Goal: Information Seeking & Learning: Compare options

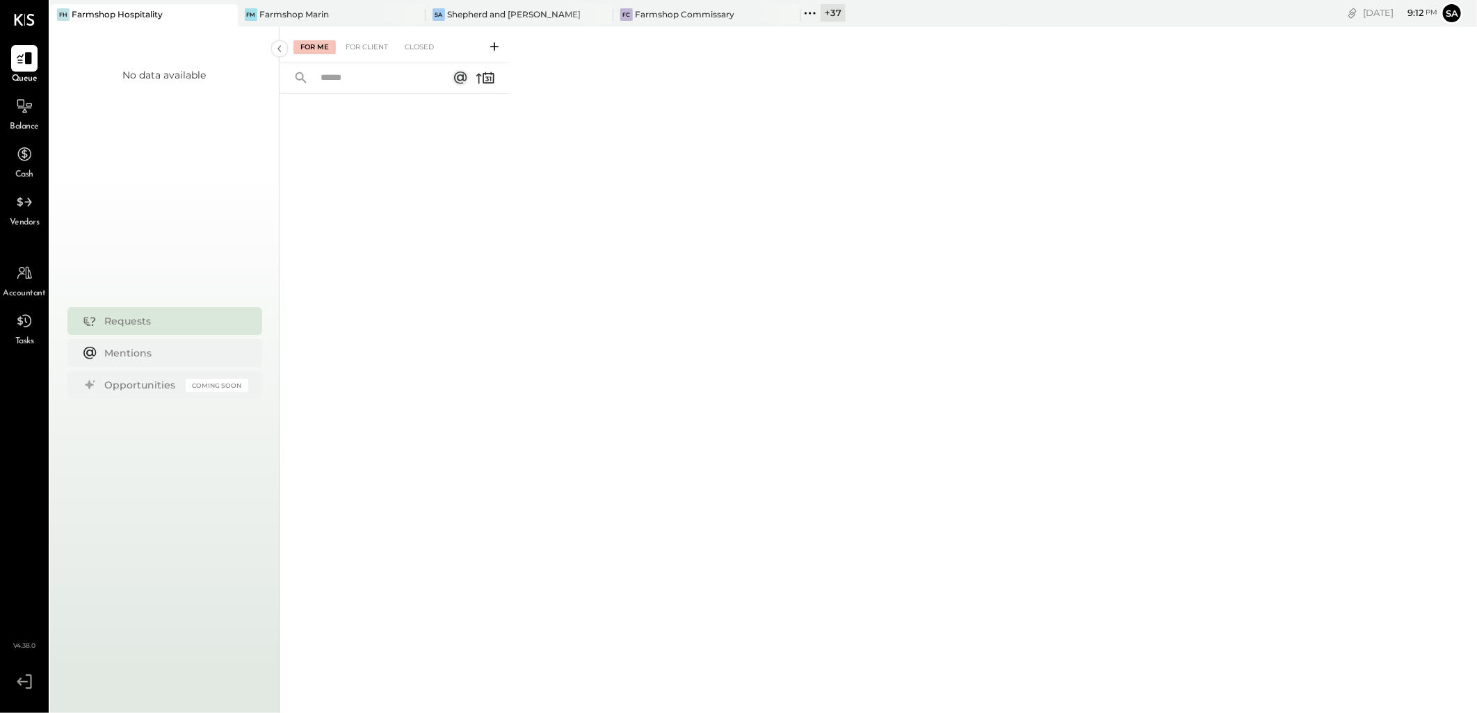
click at [221, 15] on icon at bounding box center [225, 14] width 17 height 17
drag, startPoint x: 221, startPoint y: 15, endPoint x: 469, endPoint y: 40, distance: 248.8
click at [453, 15] on div "+ 39" at bounding box center [457, 12] width 25 height 17
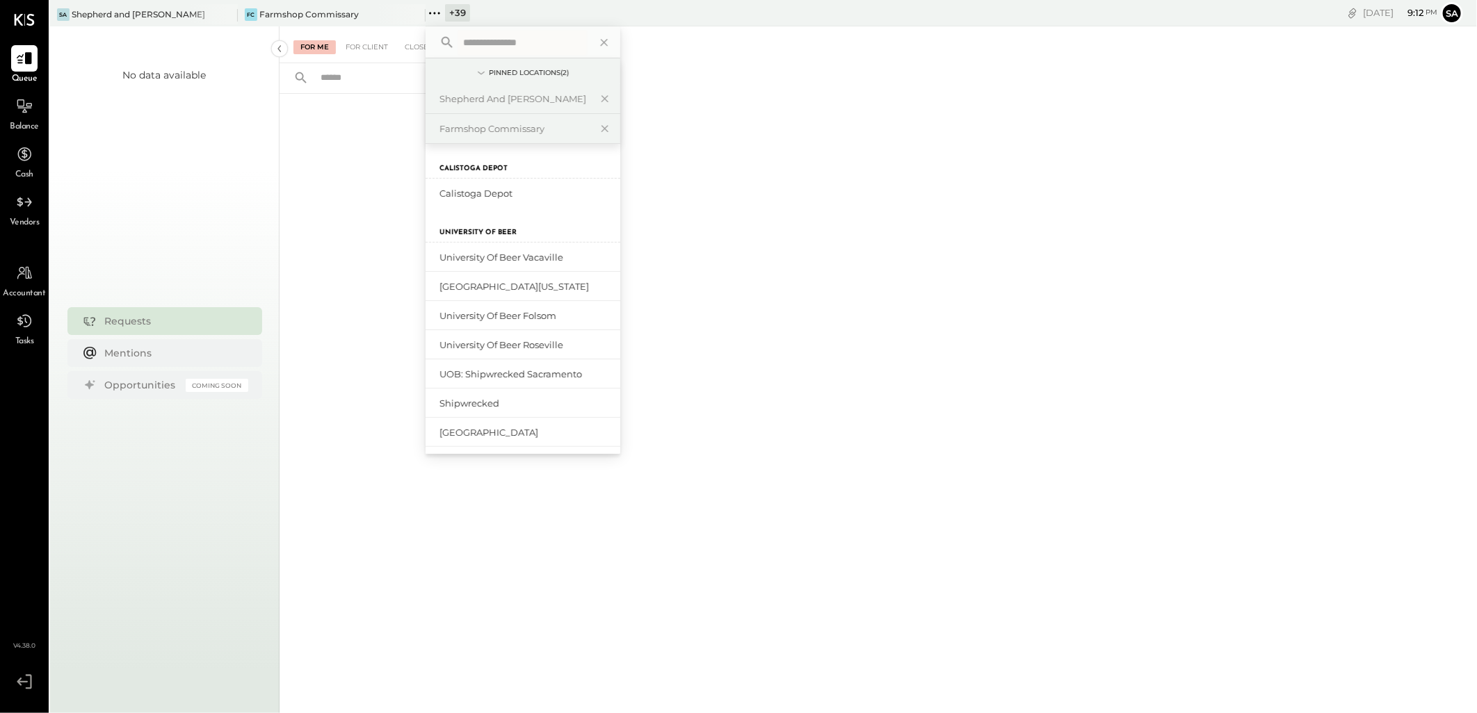
click at [505, 36] on input "text" at bounding box center [522, 42] width 129 height 25
type input "*****"
click at [529, 428] on div "Corporate (Level 8)" at bounding box center [514, 429] width 150 height 13
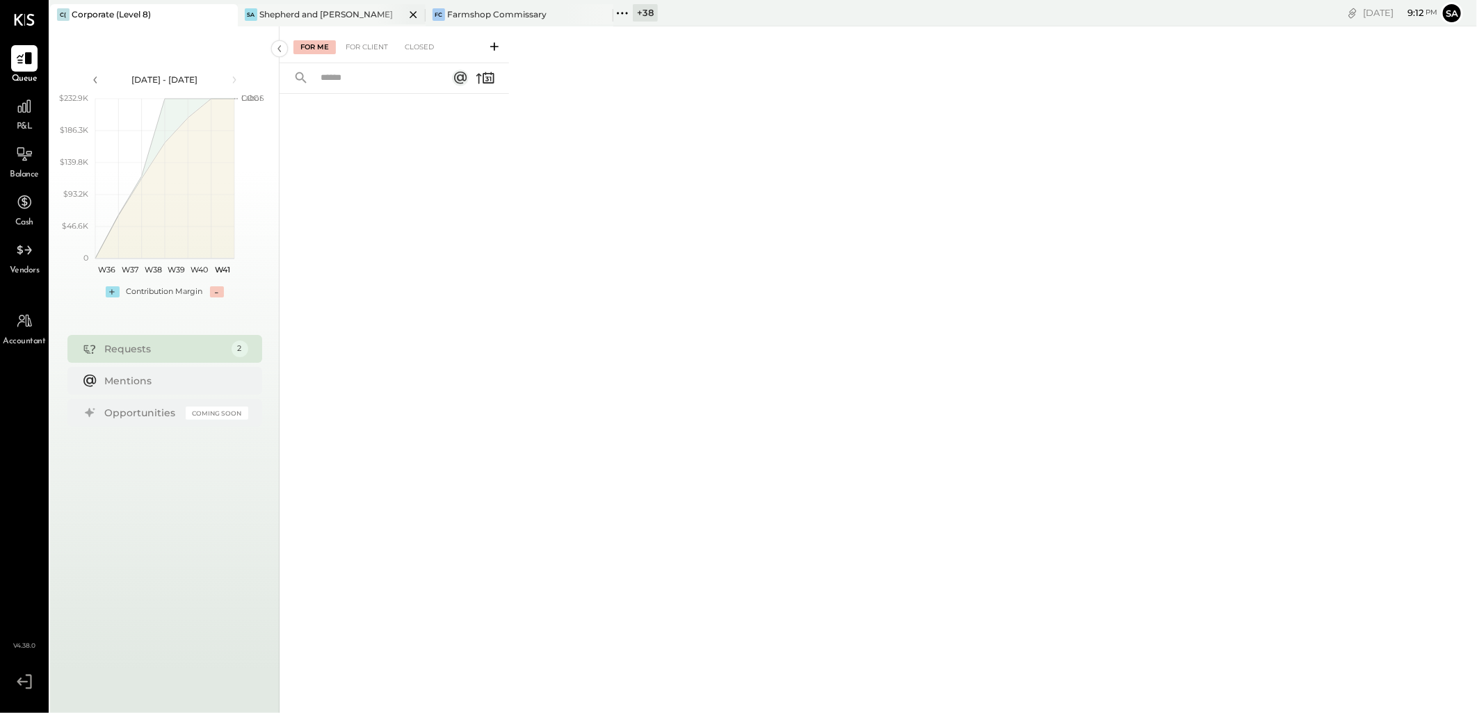
click at [414, 15] on icon at bounding box center [413, 14] width 7 height 7
click at [414, 17] on icon at bounding box center [413, 14] width 17 height 17
click at [22, 113] on icon at bounding box center [24, 106] width 18 height 18
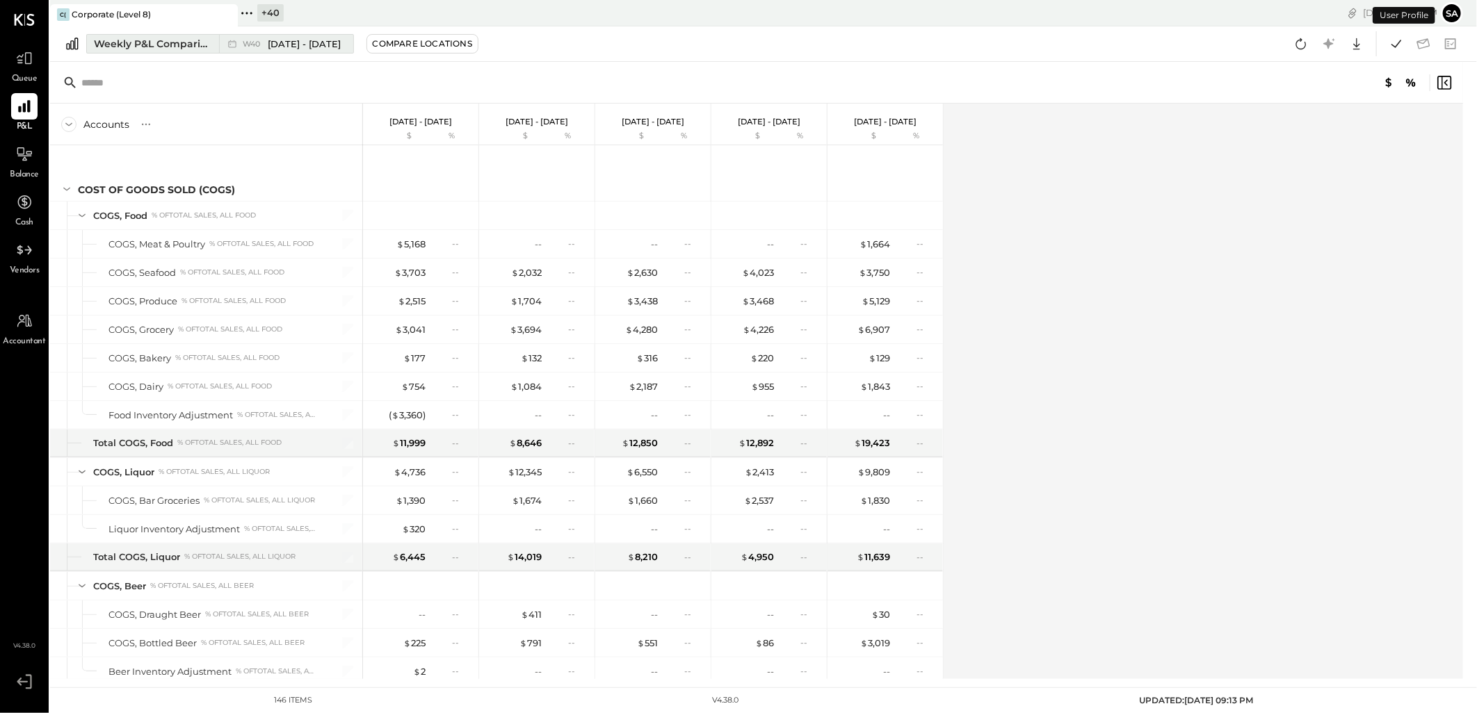
click at [139, 40] on div "Weekly P&L Comparison" at bounding box center [152, 44] width 117 height 14
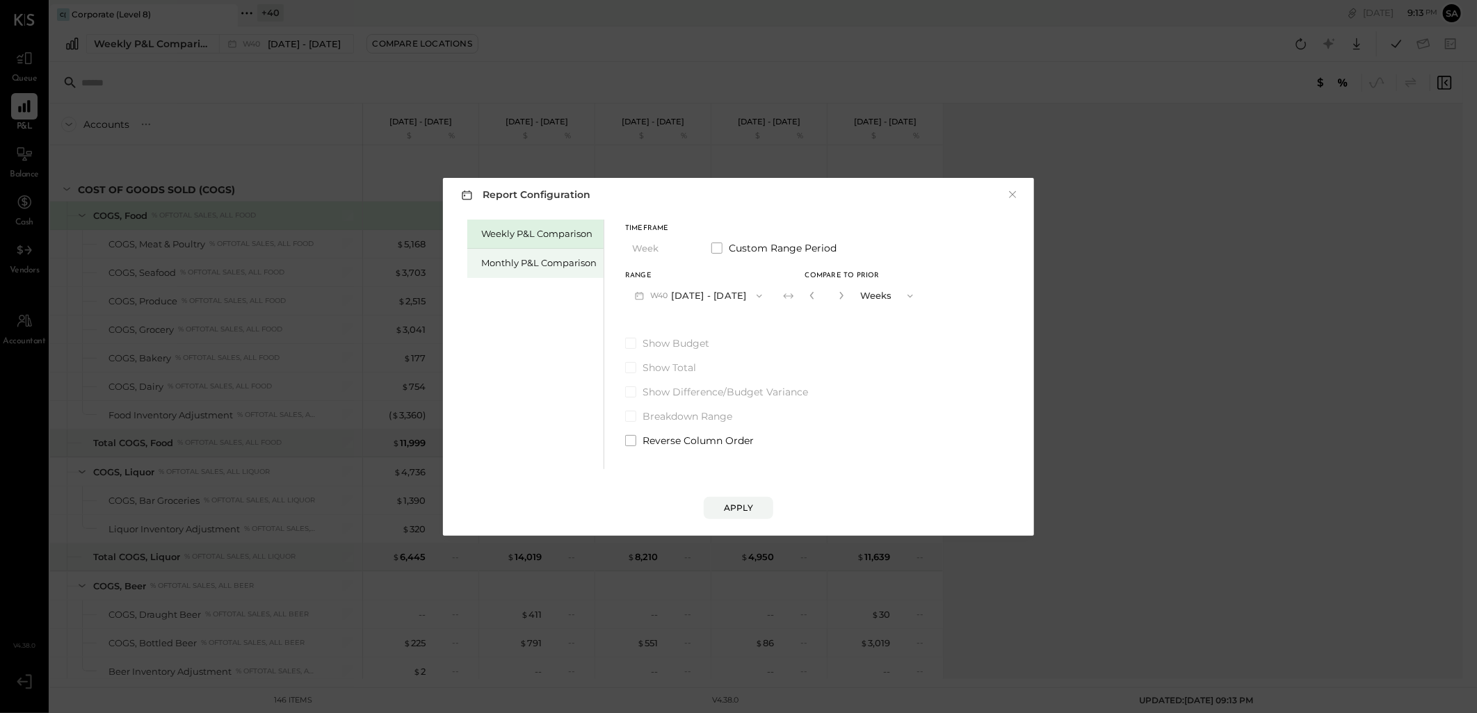
click at [525, 260] on div "Monthly P&L Comparison" at bounding box center [538, 263] width 115 height 13
click at [717, 289] on button "M10 [DATE] - [DATE]" at bounding box center [697, 296] width 145 height 26
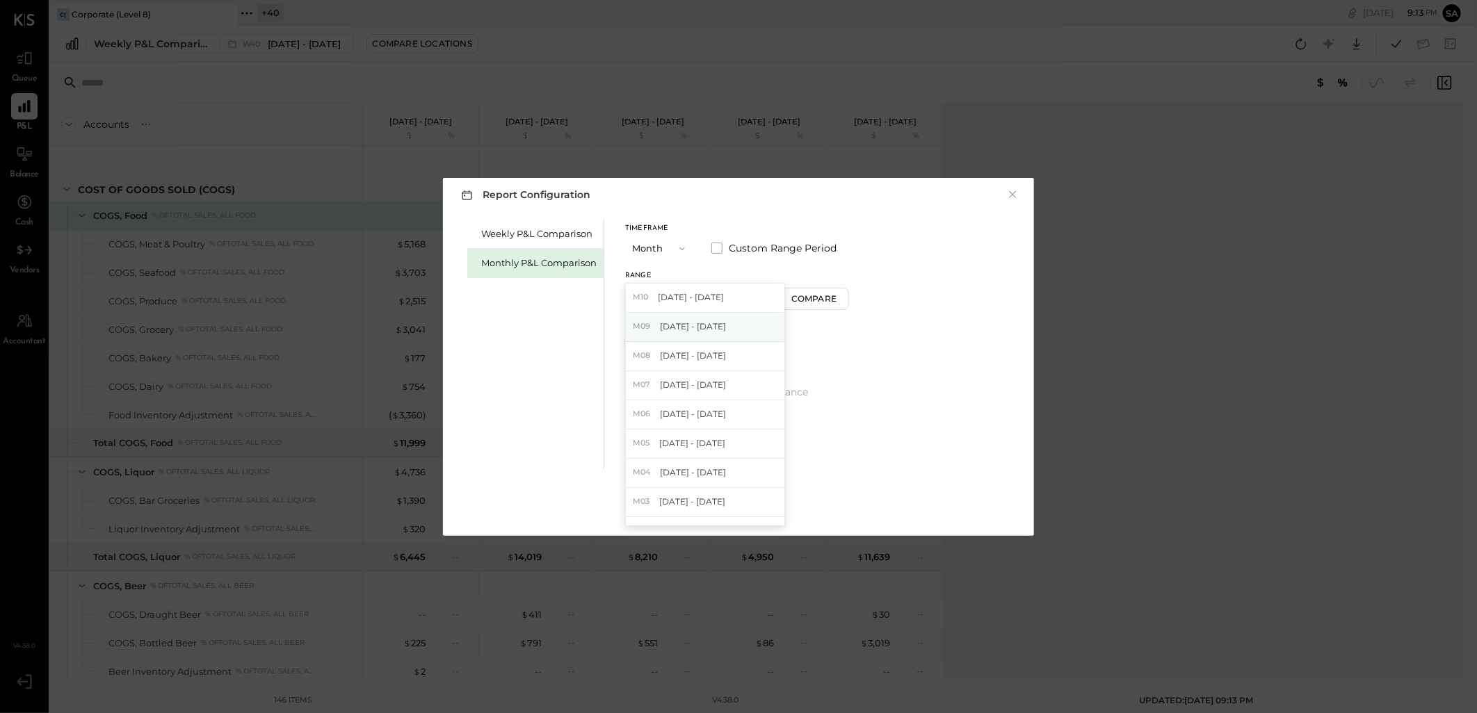
click at [718, 328] on span "[DATE] - [DATE]" at bounding box center [693, 327] width 66 height 12
click at [740, 512] on div "Apply" at bounding box center [738, 508] width 29 height 12
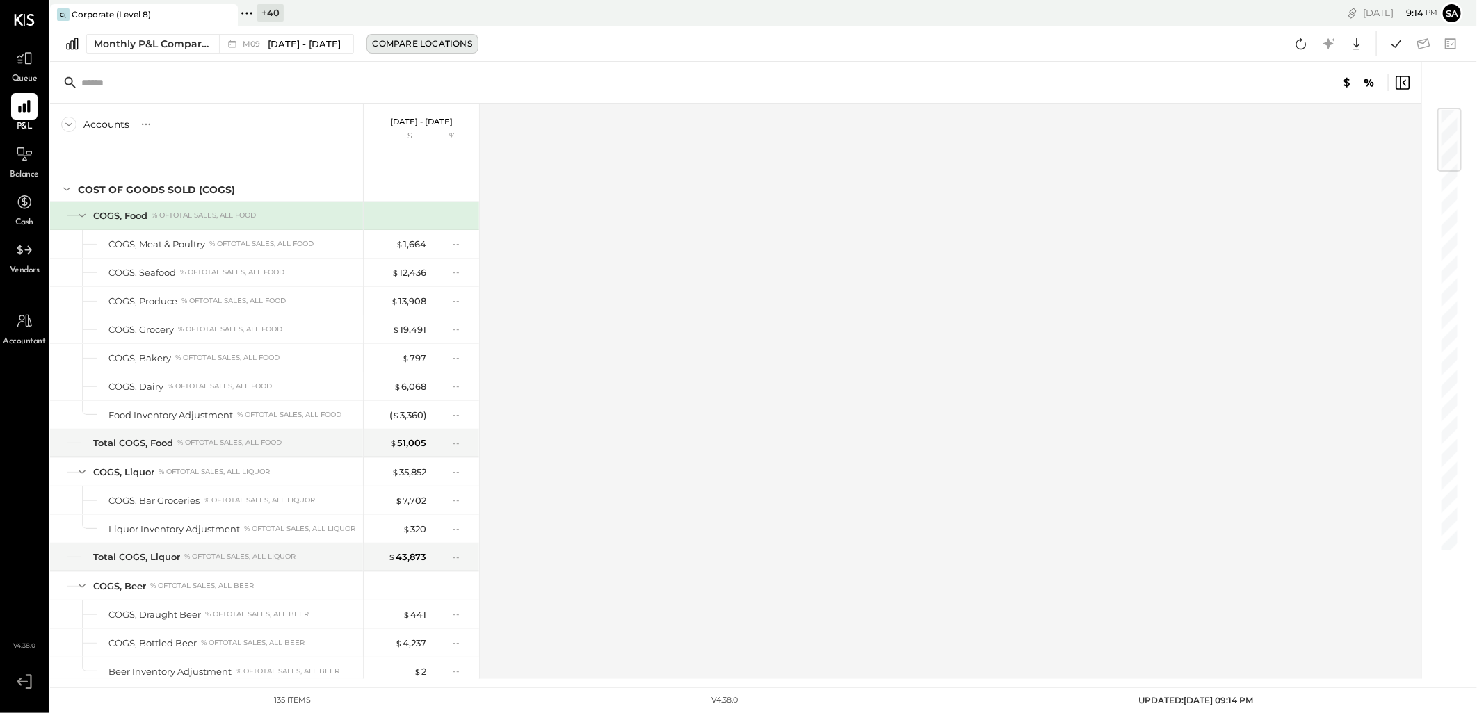
click at [407, 36] on button "Compare Locations" at bounding box center [422, 43] width 112 height 19
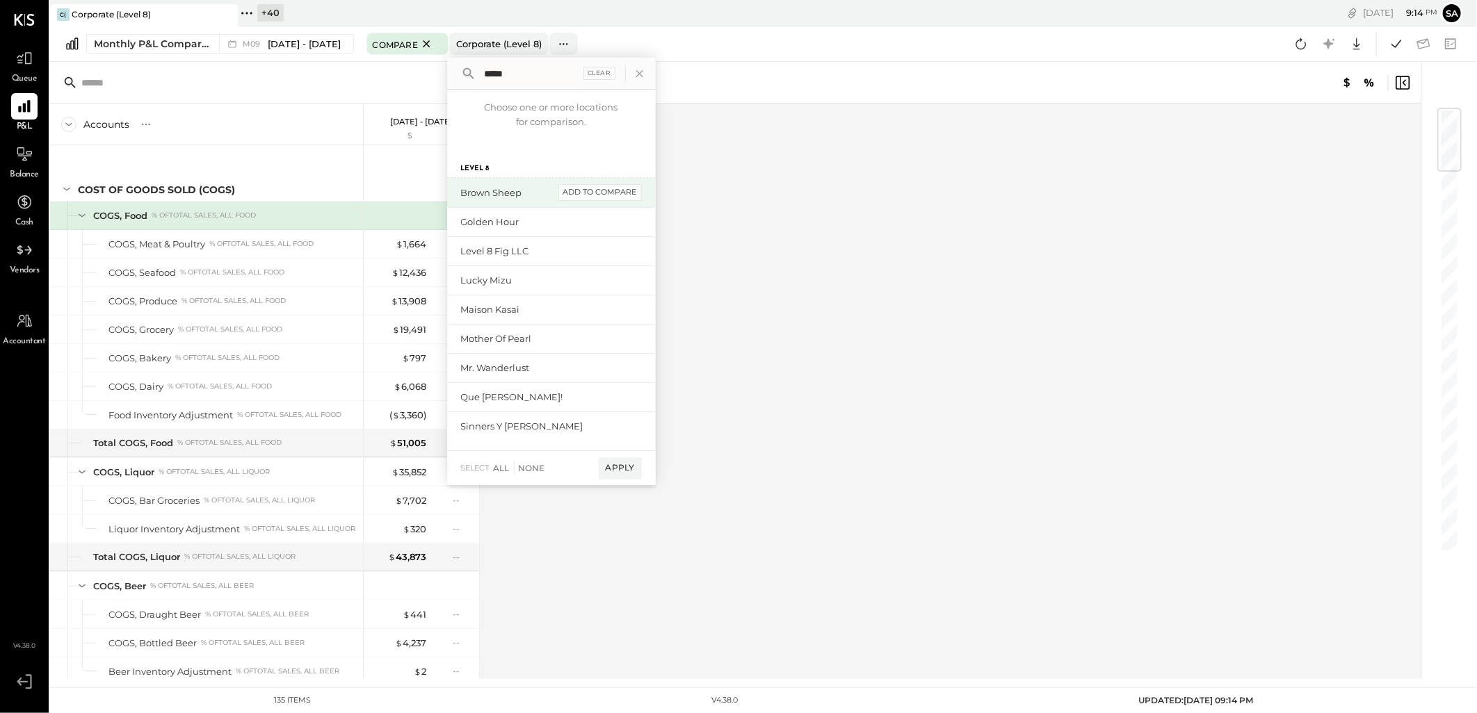
type input "*****"
click at [607, 186] on div "add to compare" at bounding box center [599, 192] width 83 height 17
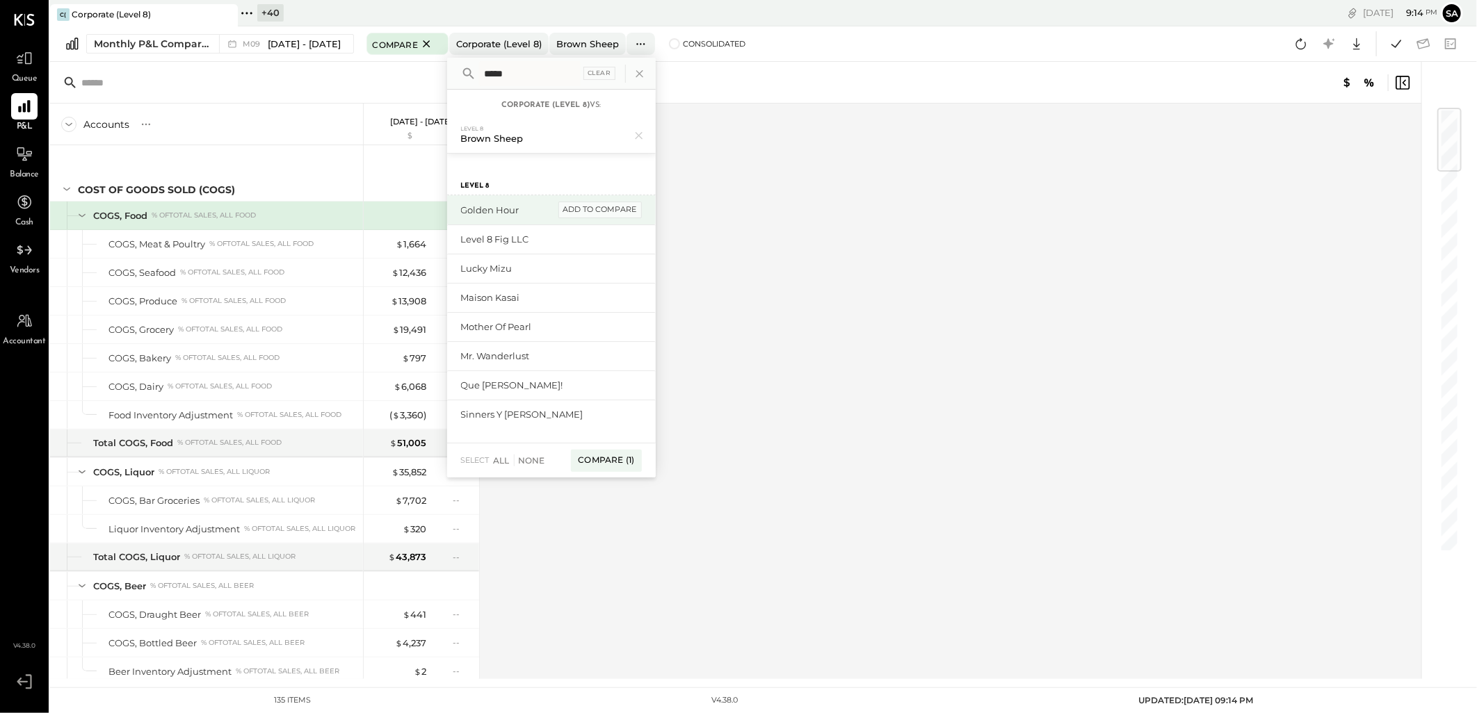
click at [611, 206] on div "add to compare" at bounding box center [599, 210] width 83 height 17
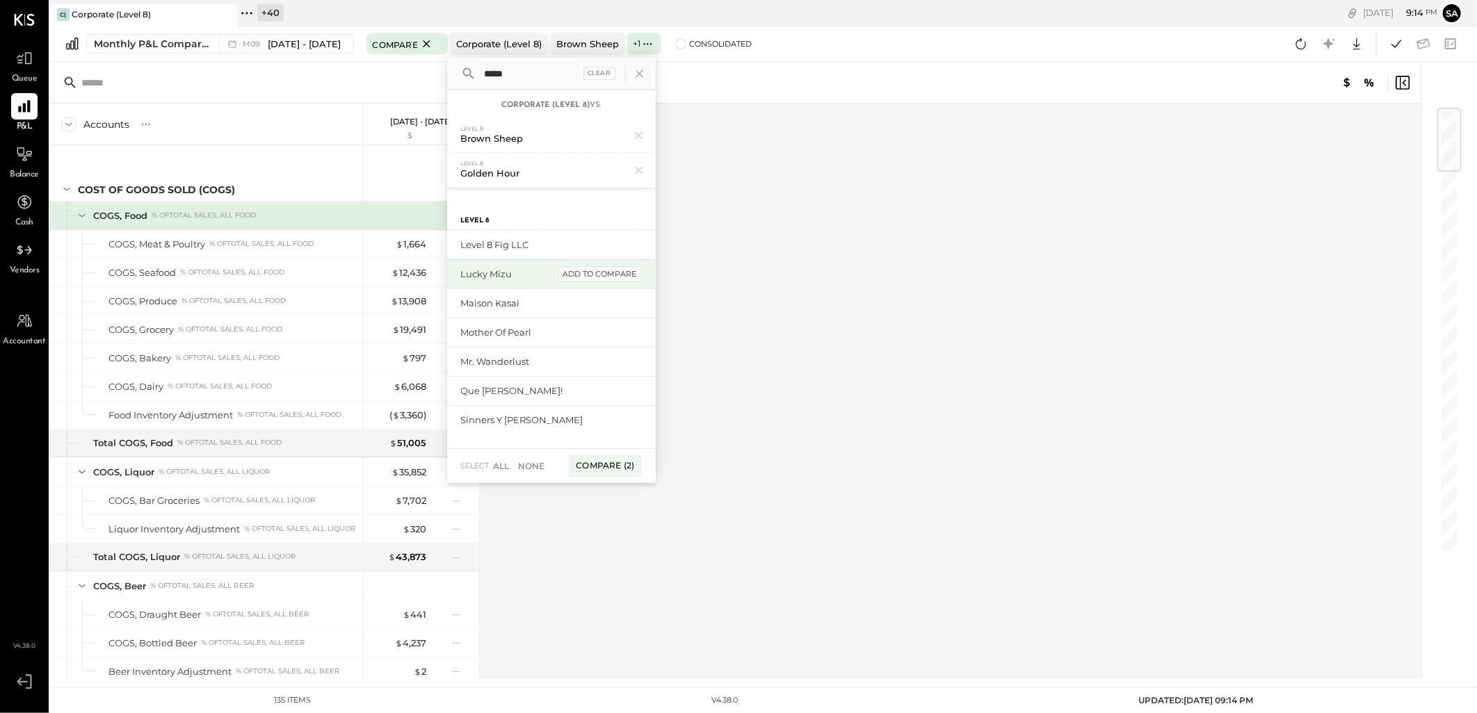
click at [605, 273] on div "add to compare" at bounding box center [599, 274] width 83 height 17
click at [601, 305] on div "add to compare" at bounding box center [599, 309] width 83 height 17
click at [592, 341] on div "add to compare" at bounding box center [599, 344] width 83 height 17
click at [585, 364] on div "add to compare" at bounding box center [599, 368] width 83 height 17
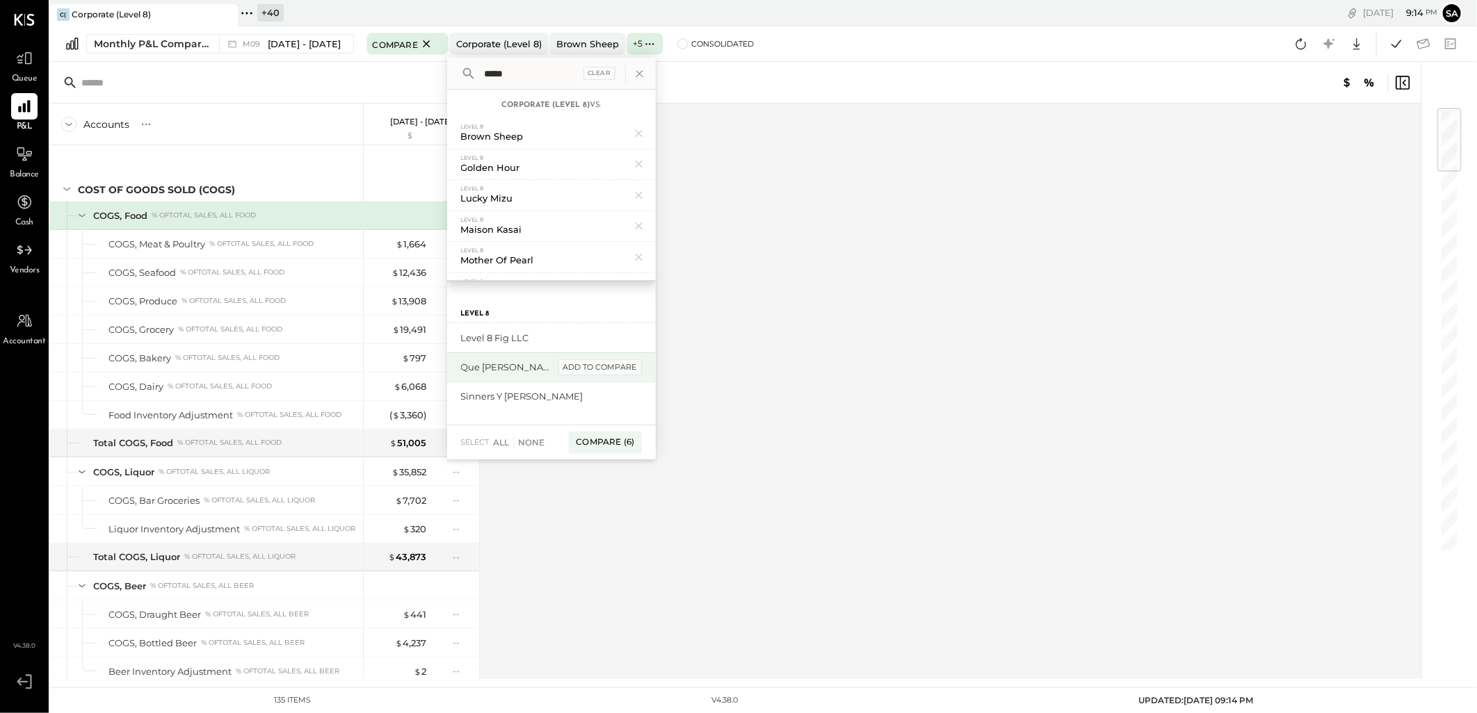
click at [585, 367] on div "add to compare" at bounding box center [599, 368] width 83 height 17
click at [588, 367] on div "add to compare" at bounding box center [599, 368] width 83 height 17
click at [600, 384] on div "Compare (8)" at bounding box center [604, 384] width 73 height 22
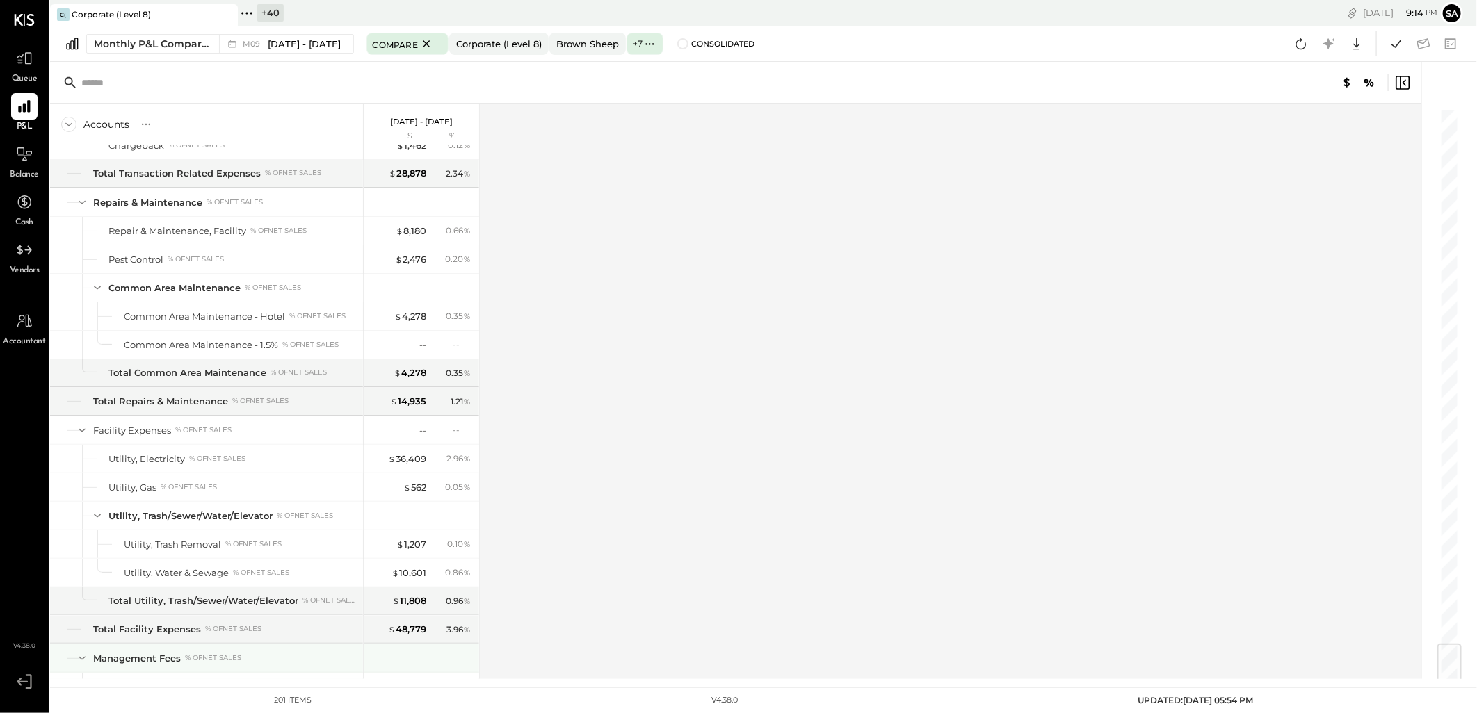
scroll to position [4497, 0]
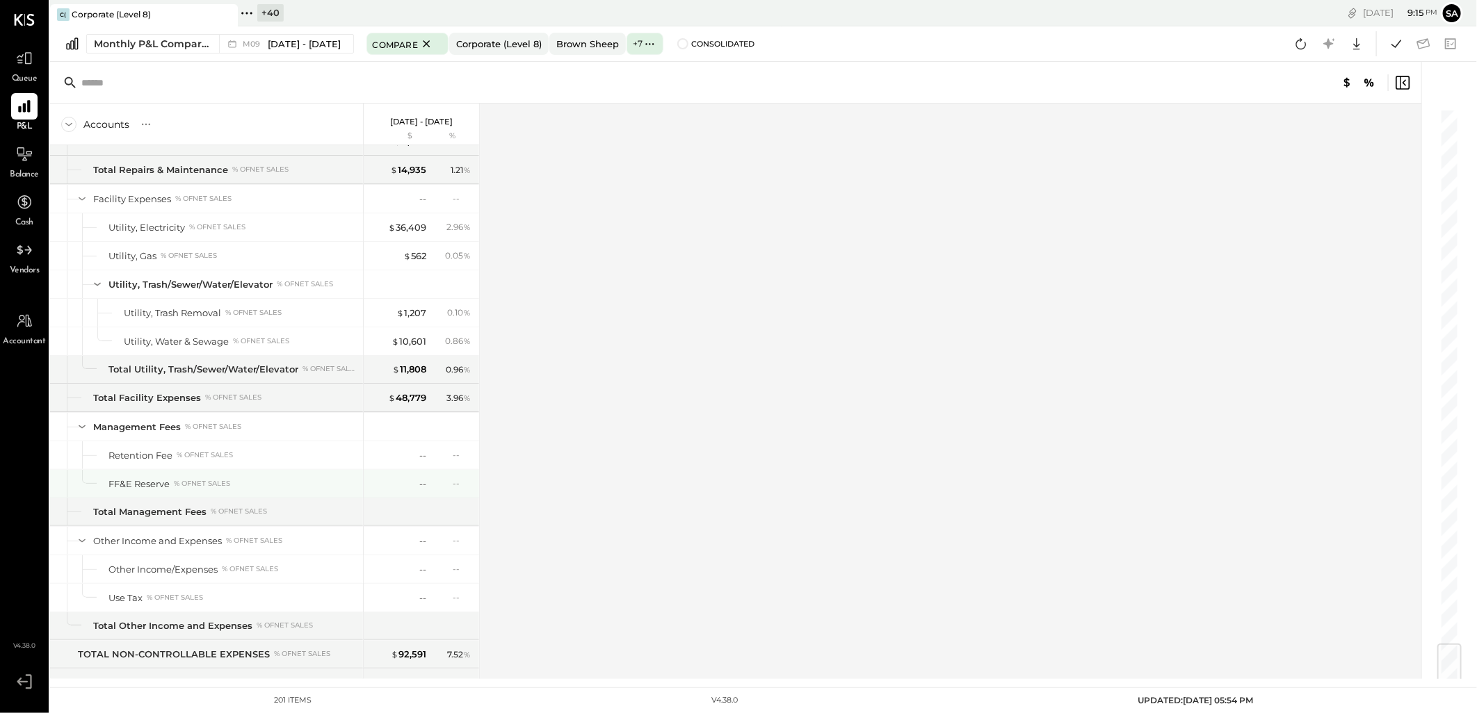
scroll to position [4497, 0]
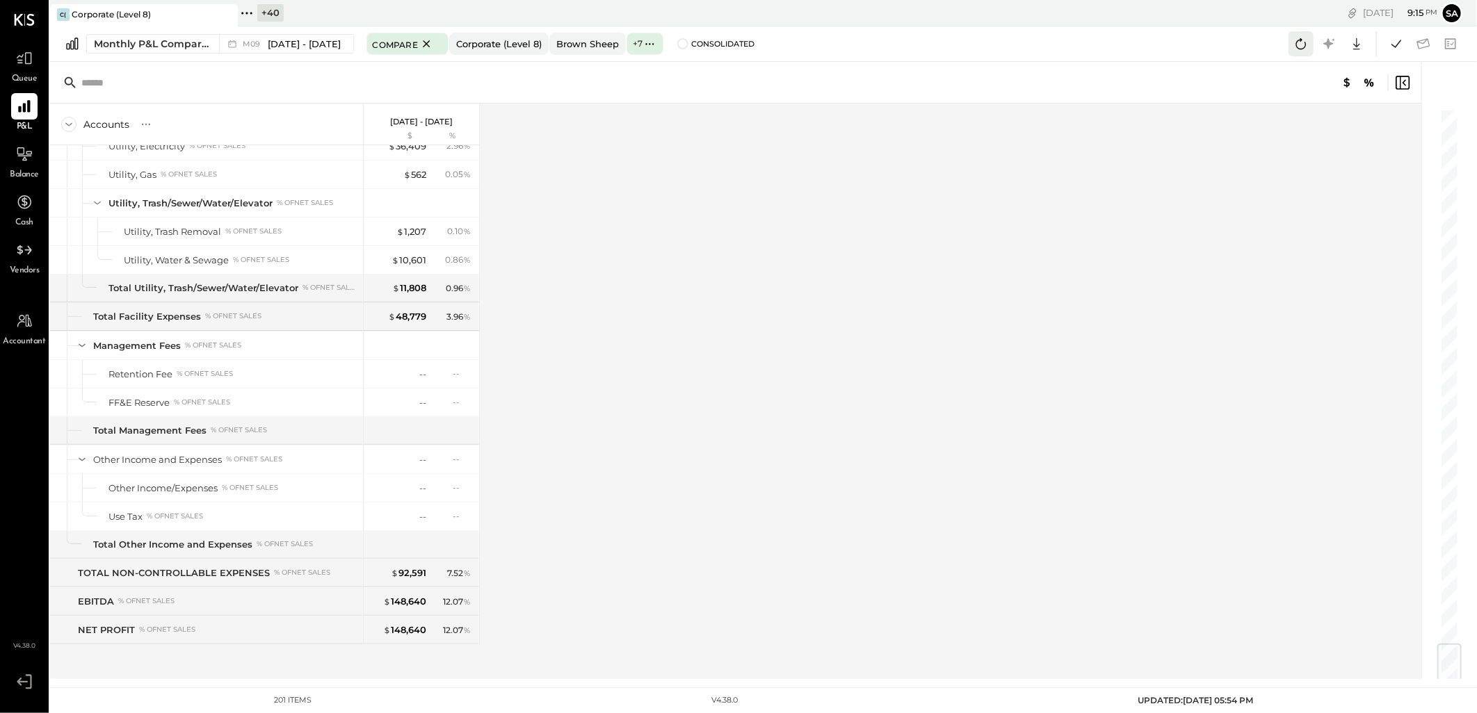
click at [1300, 47] on icon at bounding box center [1301, 44] width 18 height 18
click at [1395, 46] on icon at bounding box center [1396, 44] width 10 height 8
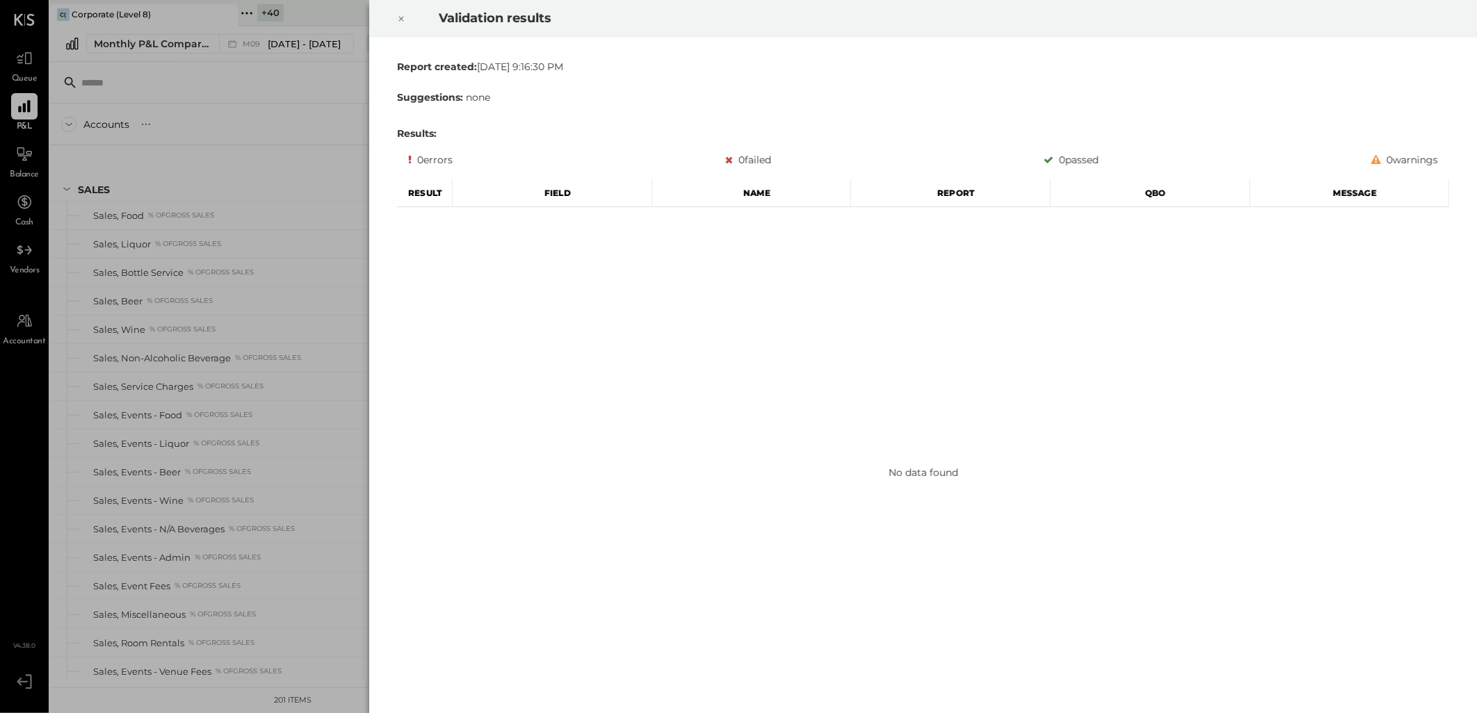
click at [397, 21] on icon at bounding box center [401, 18] width 8 height 17
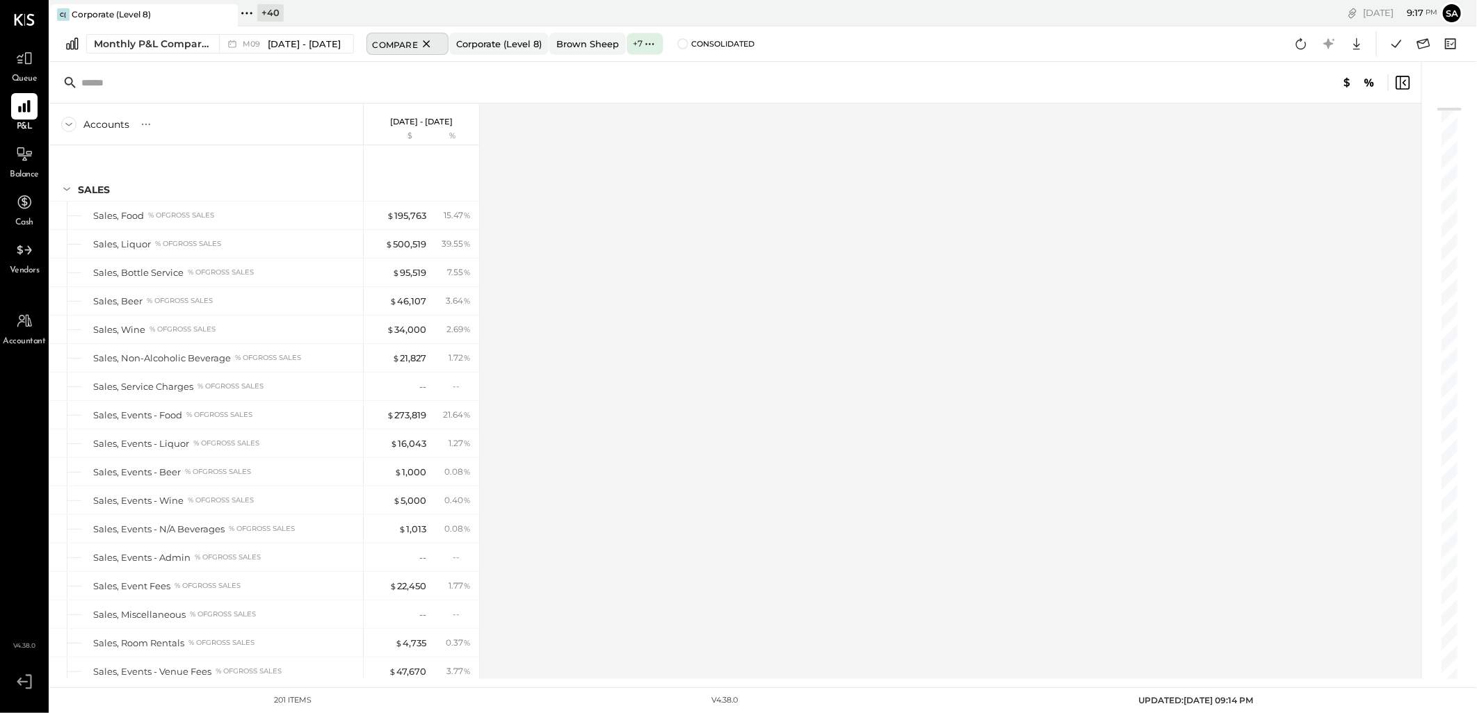
click at [426, 42] on icon at bounding box center [426, 43] width 17 height 17
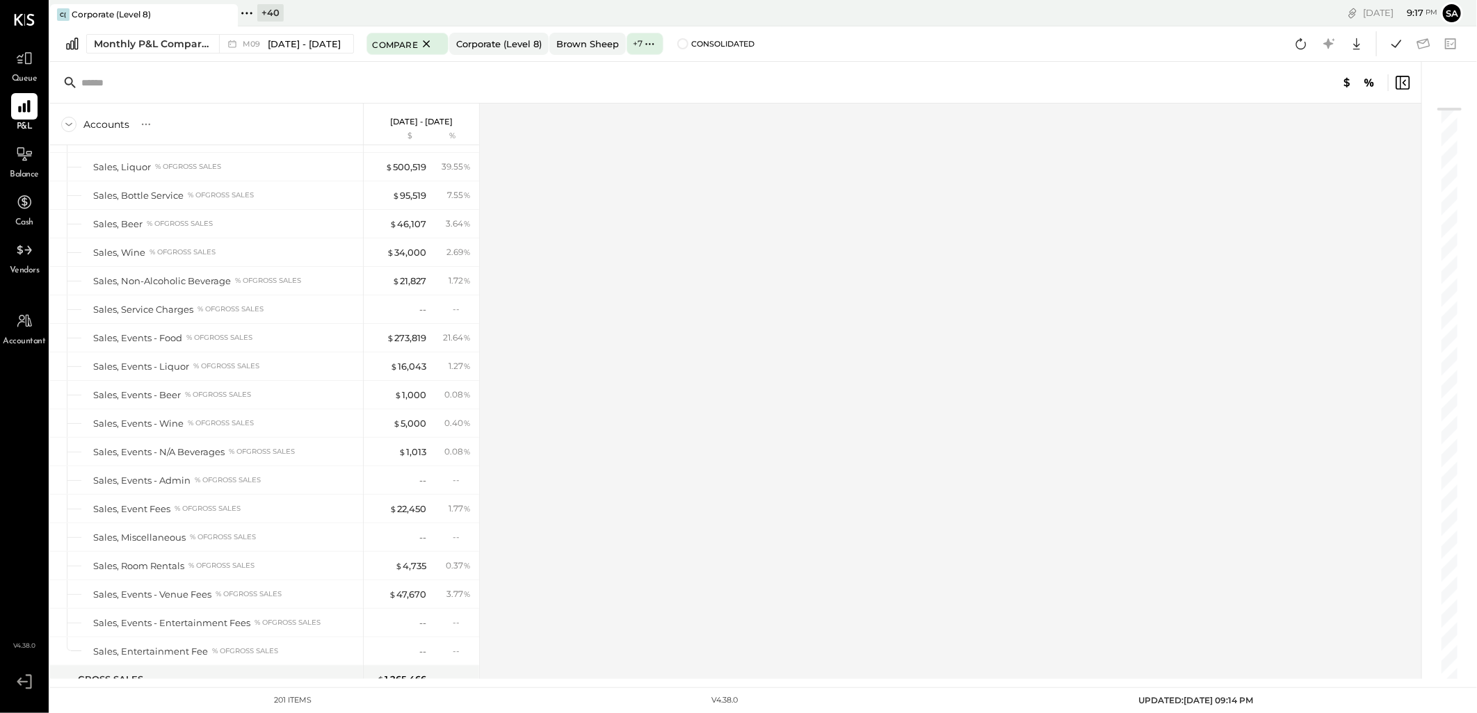
click at [262, 10] on div "+ 40" at bounding box center [270, 12] width 26 height 17
click at [18, 108] on icon at bounding box center [23, 106] width 13 height 13
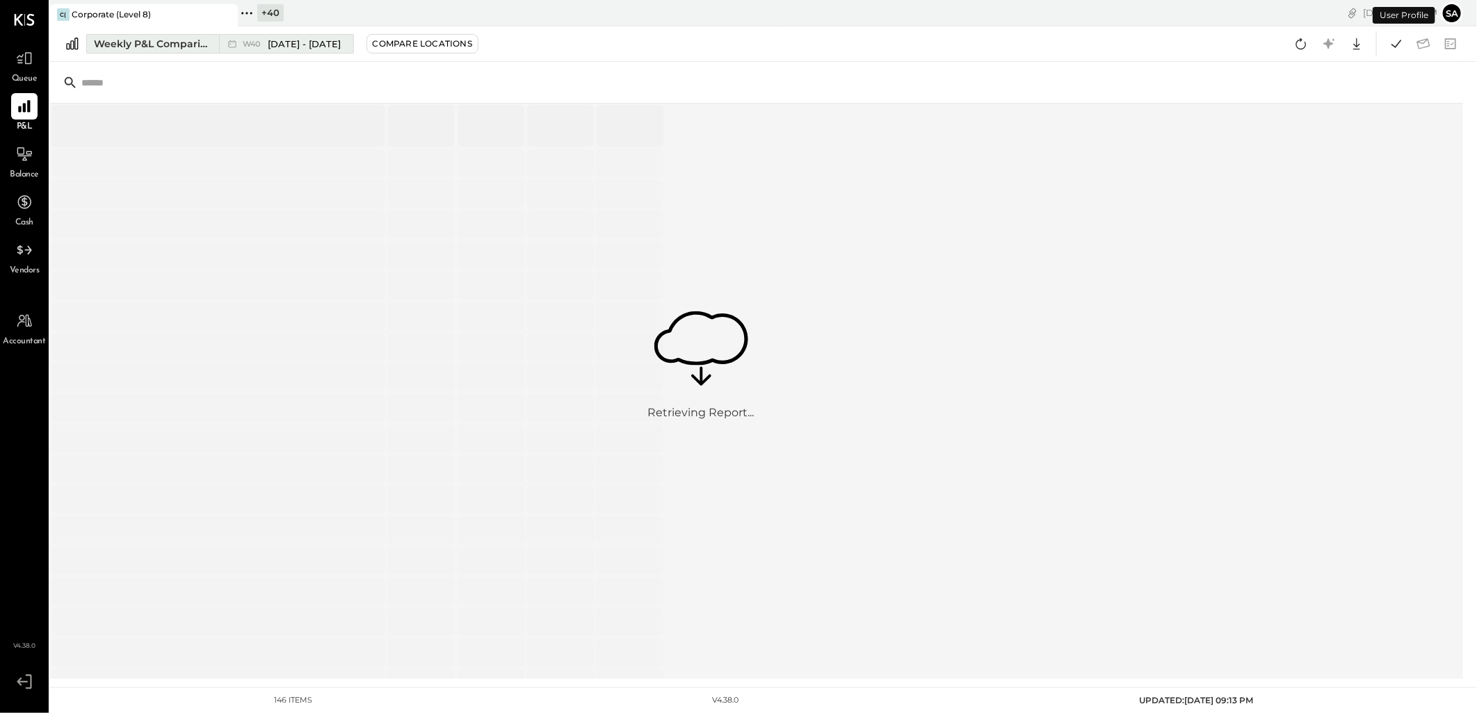
click at [122, 49] on div "Weekly P&L Comparison" at bounding box center [152, 44] width 117 height 14
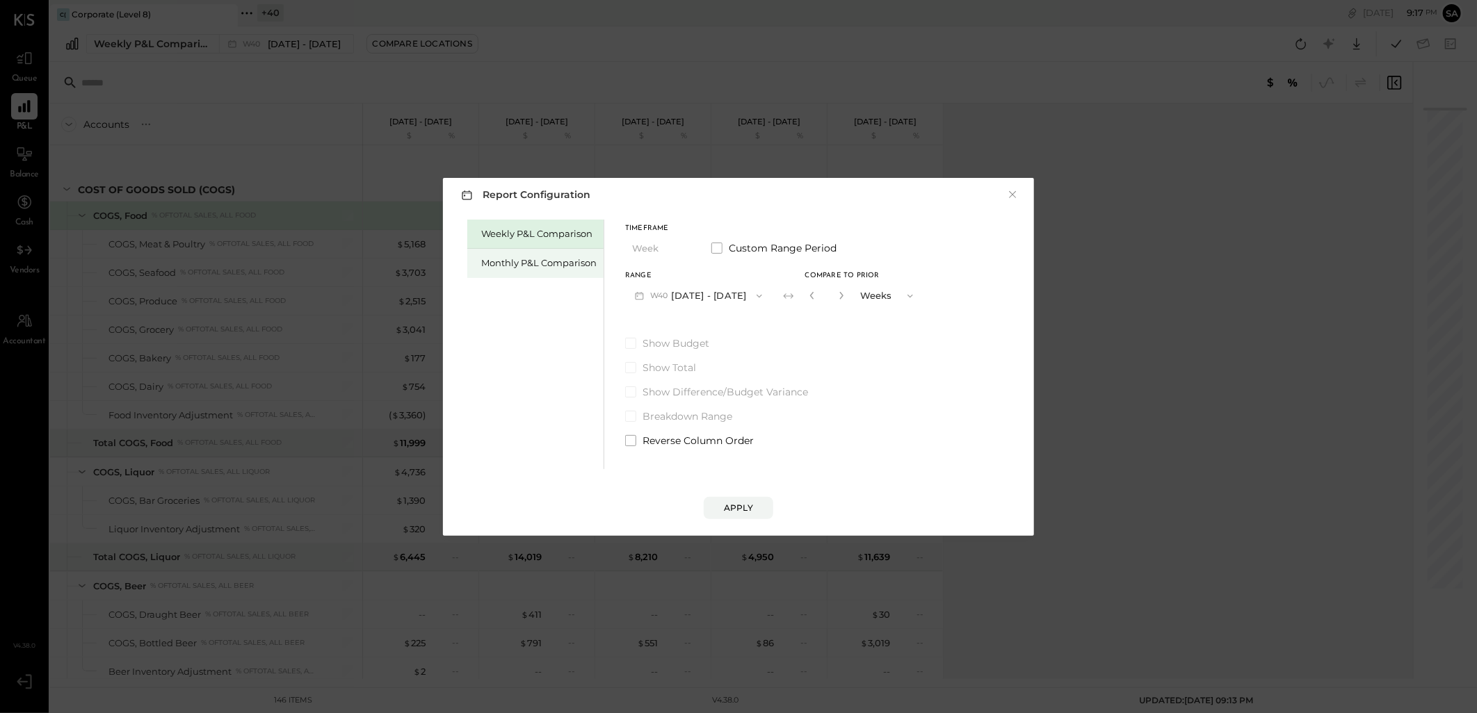
click at [517, 259] on div "Monthly P&L Comparison" at bounding box center [538, 263] width 115 height 13
click at [712, 300] on button "M10 [DATE] - [DATE]" at bounding box center [697, 296] width 145 height 26
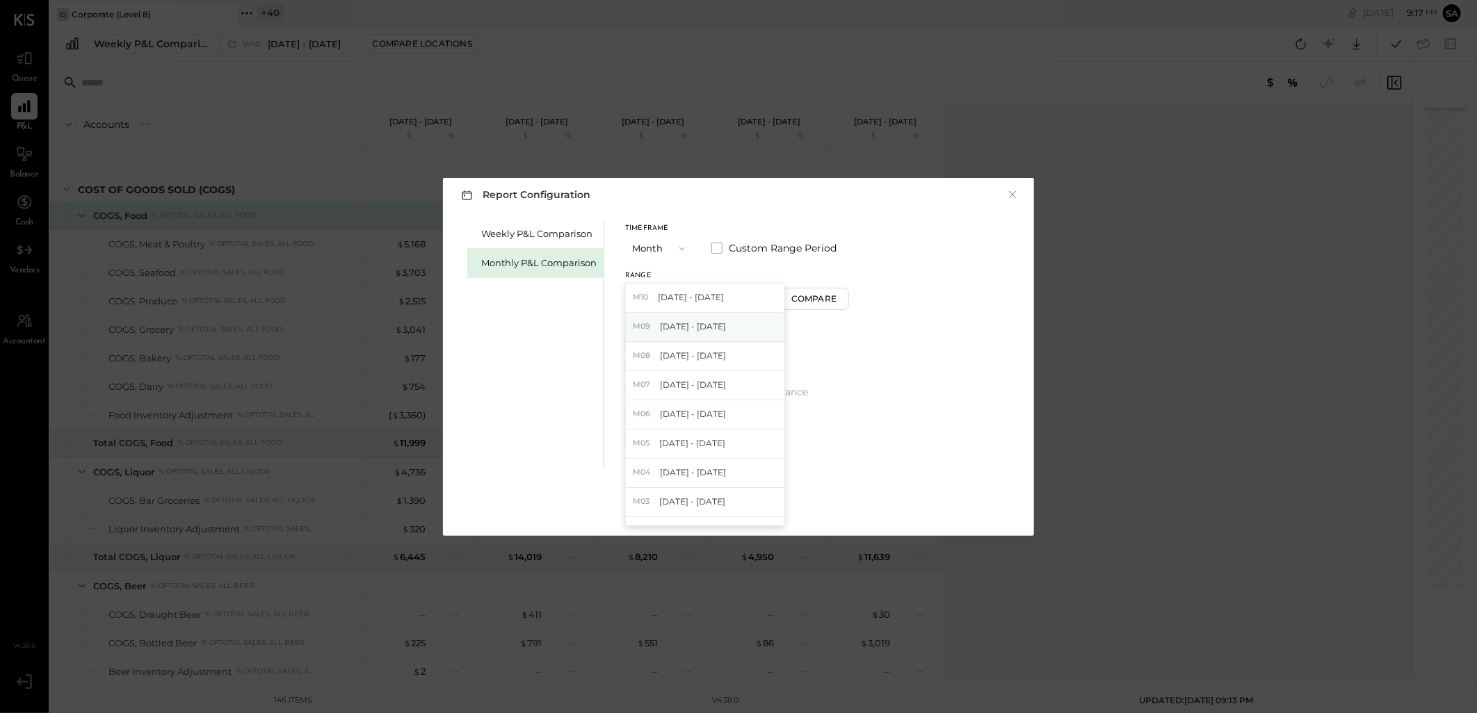
click at [703, 334] on div "M09 [DATE] - [DATE]" at bounding box center [705, 327] width 159 height 29
click at [743, 505] on div "Apply" at bounding box center [738, 508] width 29 height 12
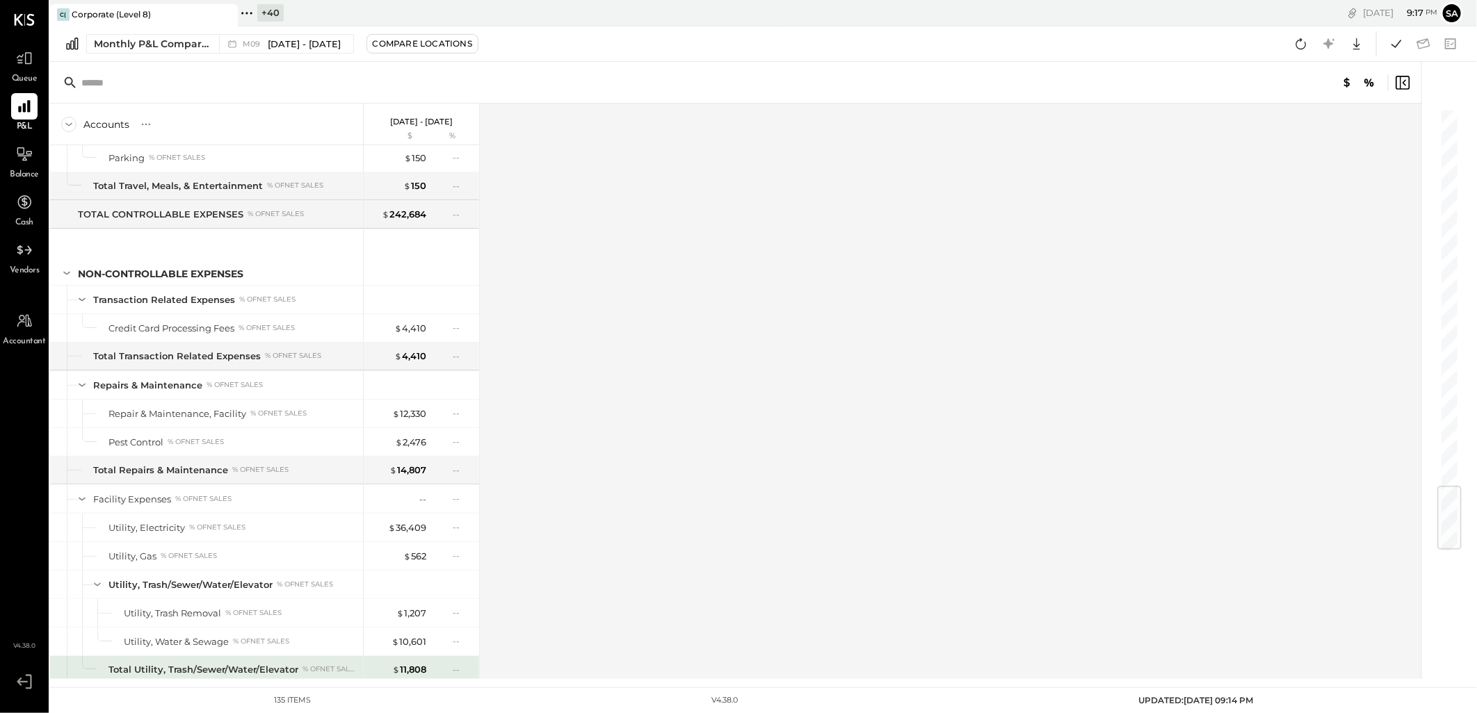
scroll to position [3183, 0]
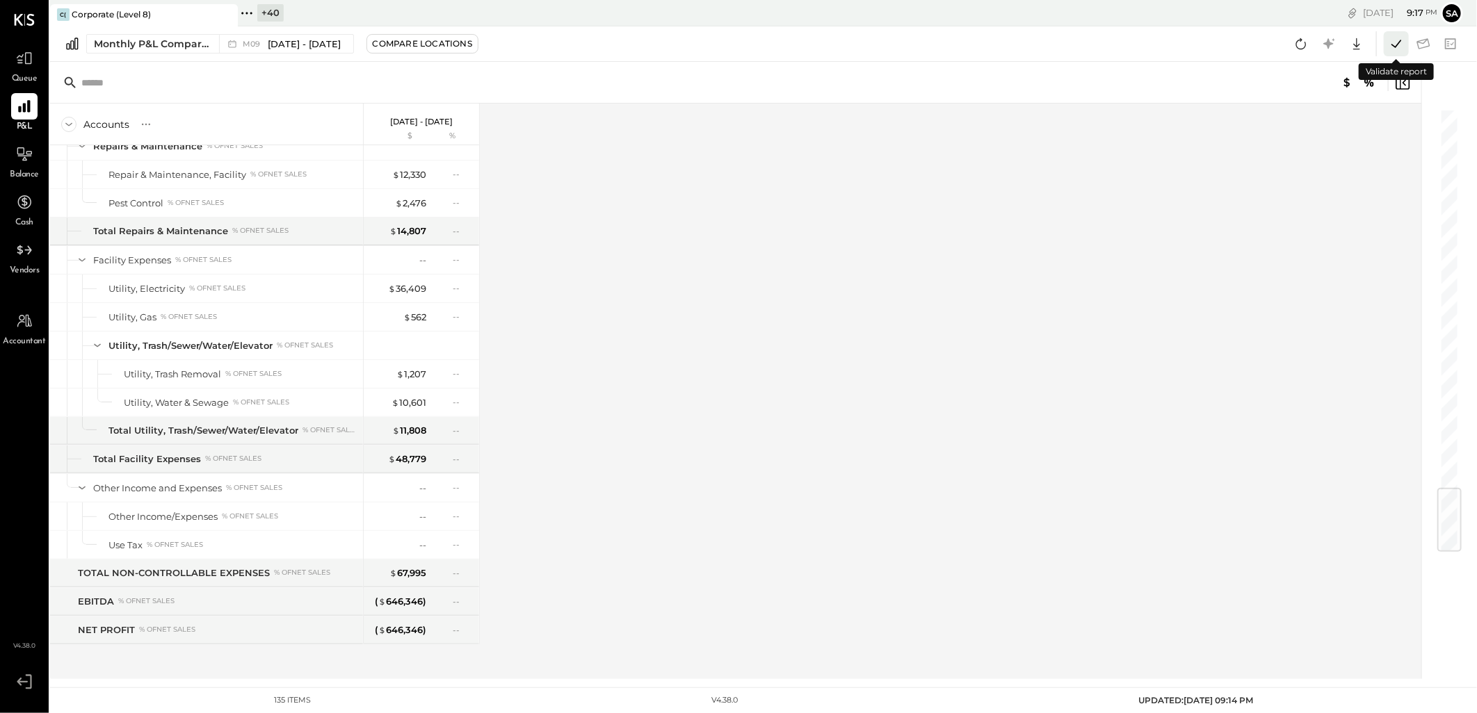
click at [1400, 50] on icon at bounding box center [1396, 44] width 18 height 18
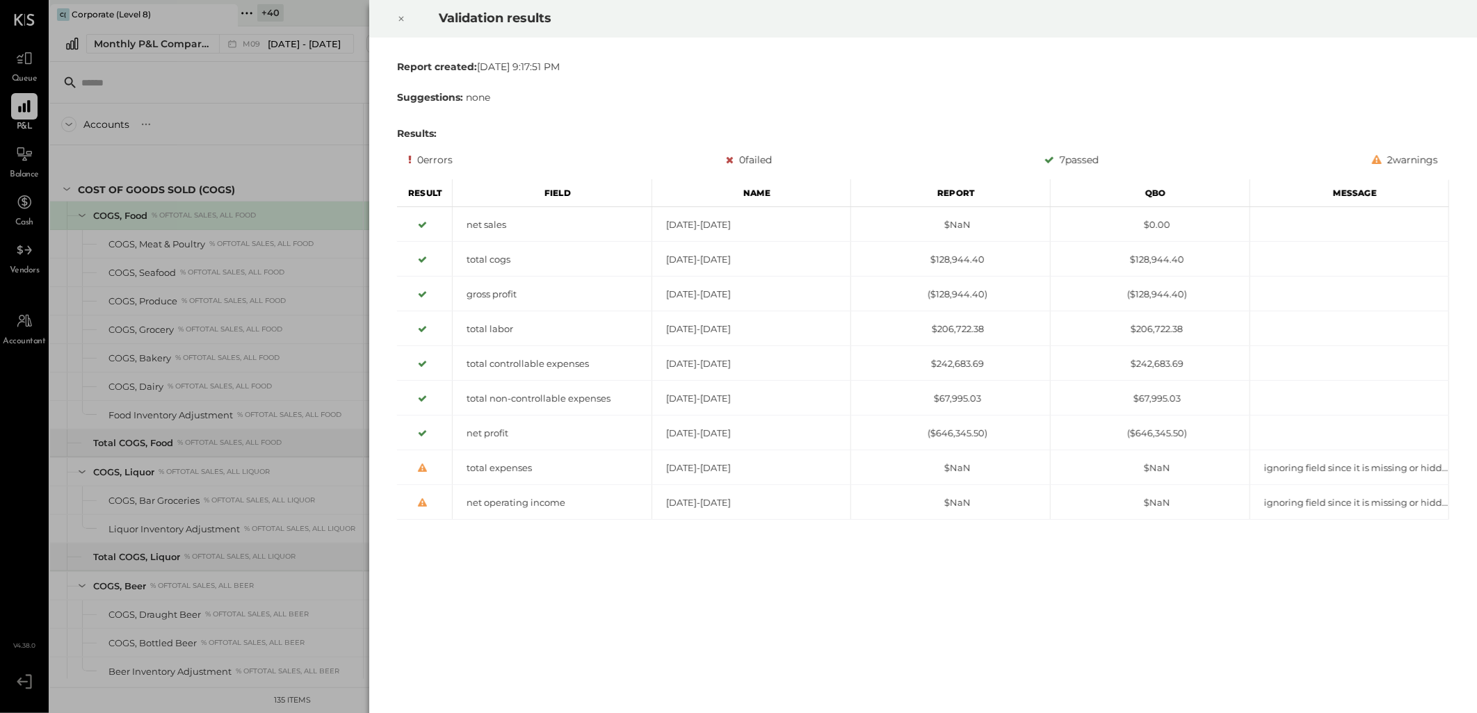
click at [403, 18] on icon at bounding box center [401, 18] width 8 height 17
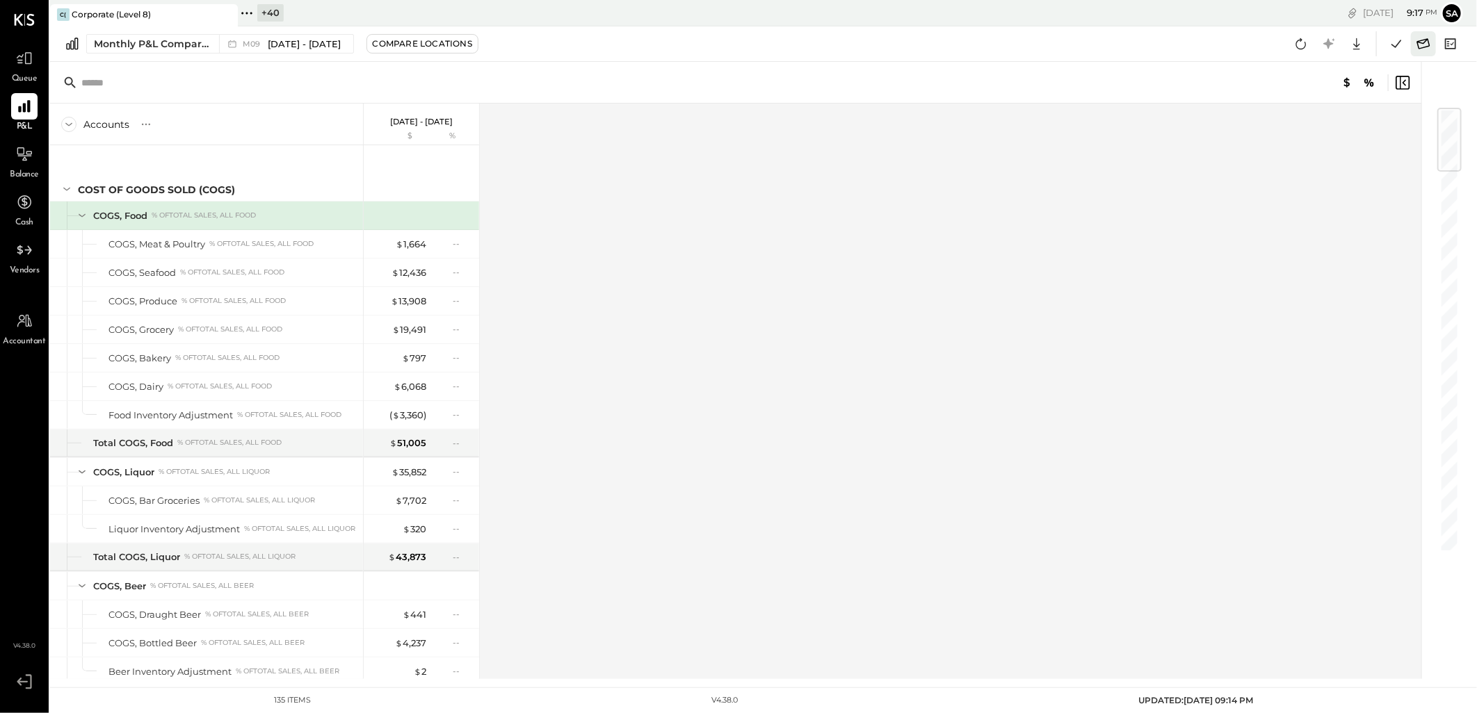
click at [1428, 42] on icon at bounding box center [1423, 43] width 13 height 10
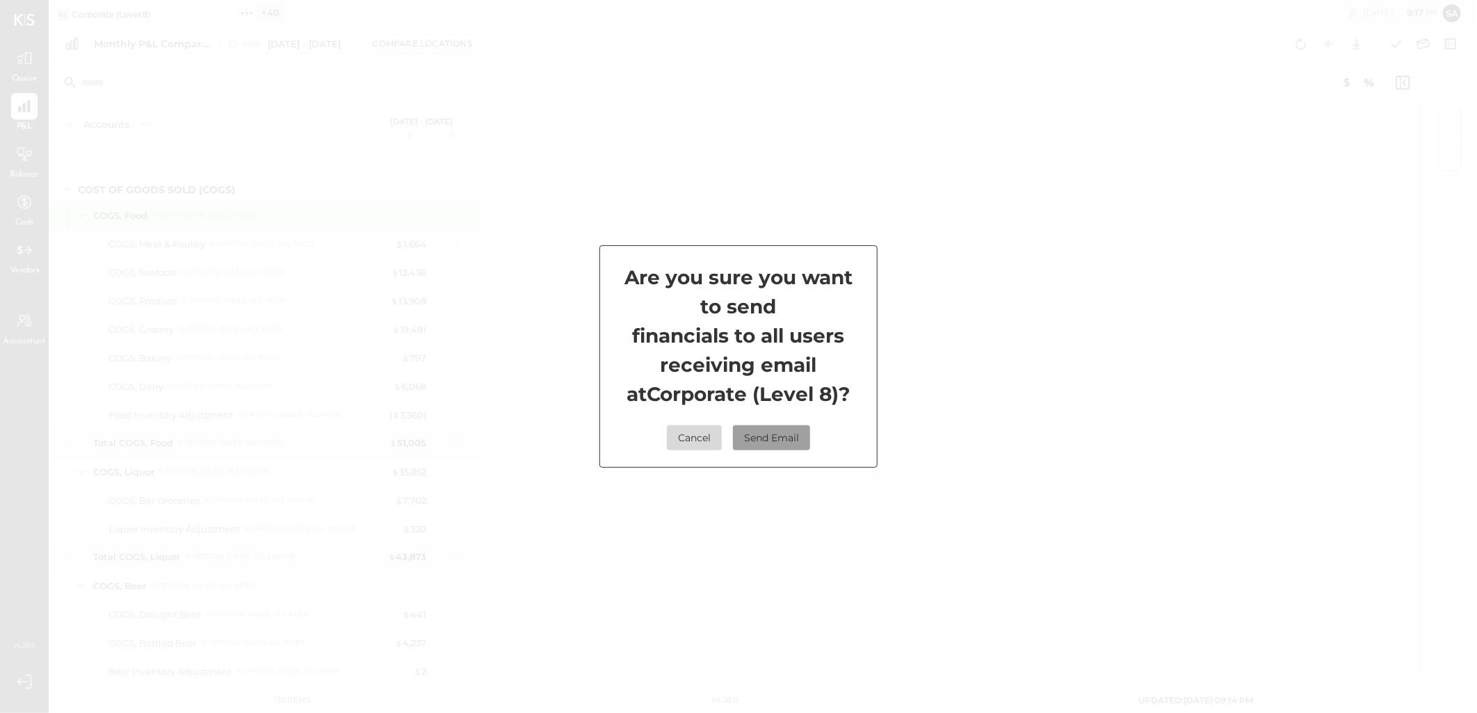
click at [793, 437] on button "Send Email" at bounding box center [771, 438] width 77 height 25
